Goal: Task Accomplishment & Management: Use online tool/utility

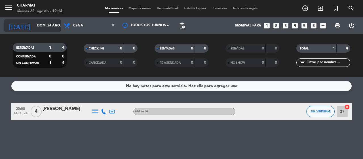
click at [55, 23] on icon "arrow_drop_down" at bounding box center [56, 25] width 7 height 7
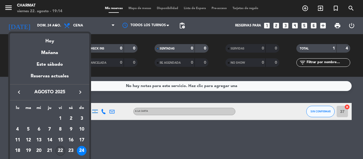
click at [62, 150] on div "22" at bounding box center [61, 151] width 10 height 10
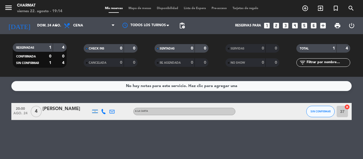
type input "vie. 22 ago."
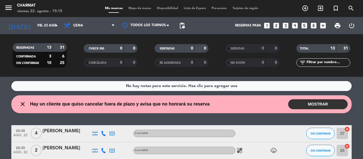
click at [321, 105] on button "MOSTRAR" at bounding box center [318, 104] width 60 height 10
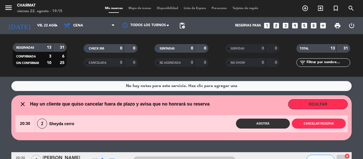
click at [4, 102] on wont-attend-reservations "close Hay un cliente que quiso cancelar fuera de plazo y avisa que no honrará s…" at bounding box center [181, 117] width 363 height 45
click at [332, 102] on button "OCULTAR" at bounding box center [318, 104] width 60 height 10
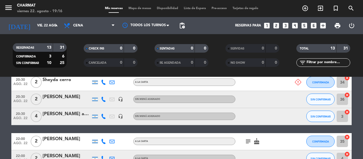
scroll to position [28, 0]
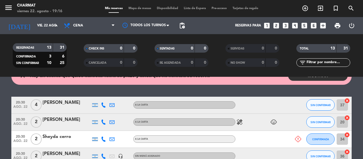
click at [297, 138] on icon at bounding box center [298, 139] width 6 height 6
click at [339, 24] on span "print" at bounding box center [337, 25] width 7 height 7
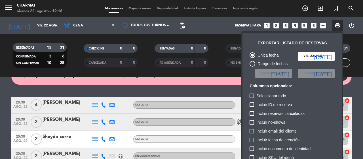
click at [253, 95] on div at bounding box center [252, 95] width 5 height 5
click at [252, 98] on input "Seleccionar todo" at bounding box center [252, 98] width 0 height 0
checkbox input "true"
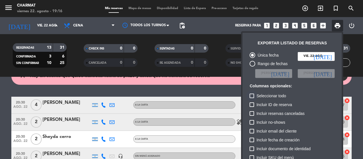
checkbox input "true"
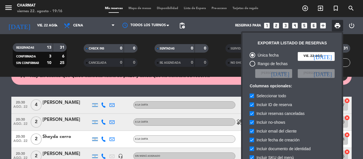
scroll to position [35, 0]
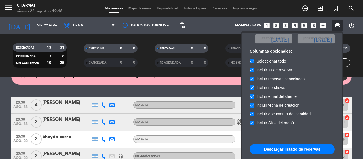
click at [273, 147] on button "Descargar listado de reservas" at bounding box center [292, 149] width 85 height 10
